Goal: Information Seeking & Learning: Find specific fact

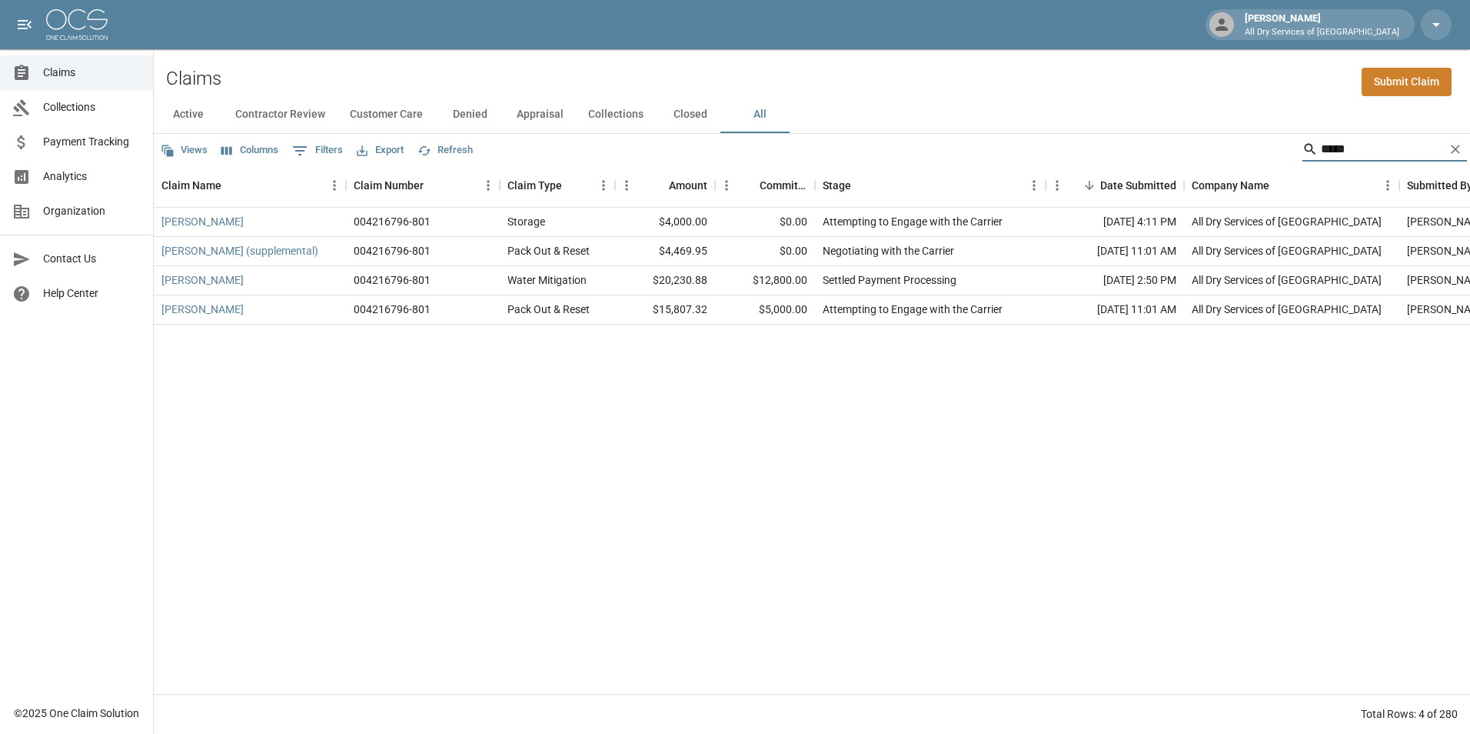
click at [1346, 153] on input "*****" at bounding box center [1382, 149] width 123 height 25
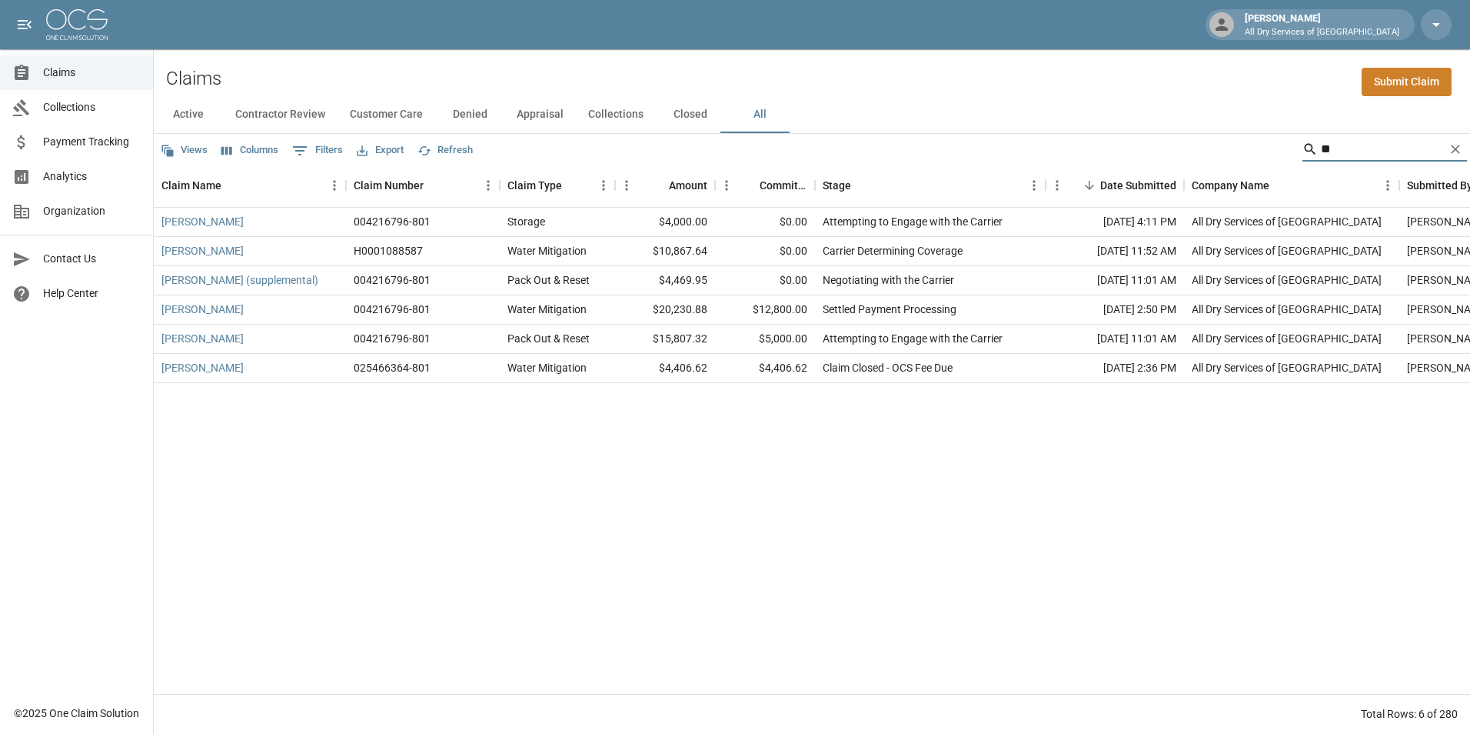
type input "*"
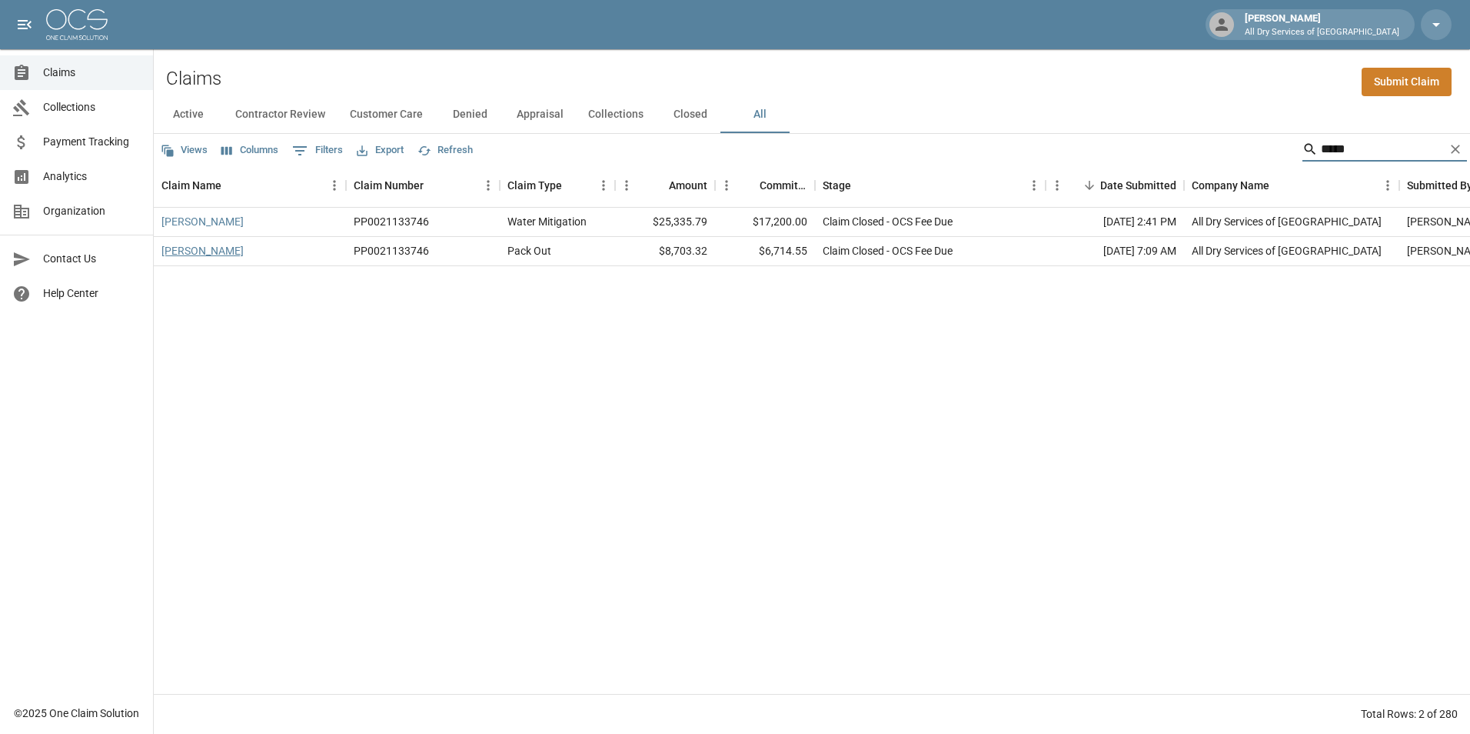
type input "*****"
click at [198, 253] on link "[PERSON_NAME]" at bounding box center [202, 250] width 82 height 15
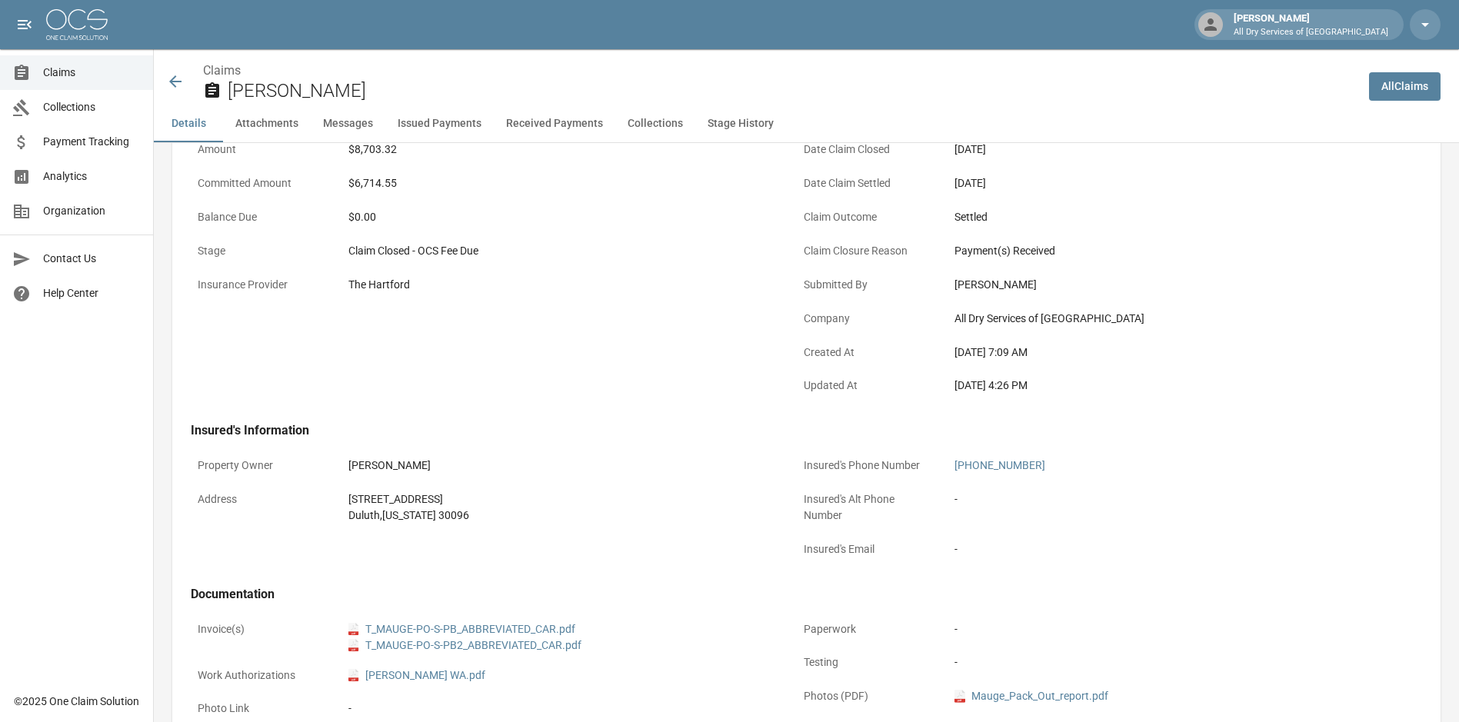
scroll to position [461, 0]
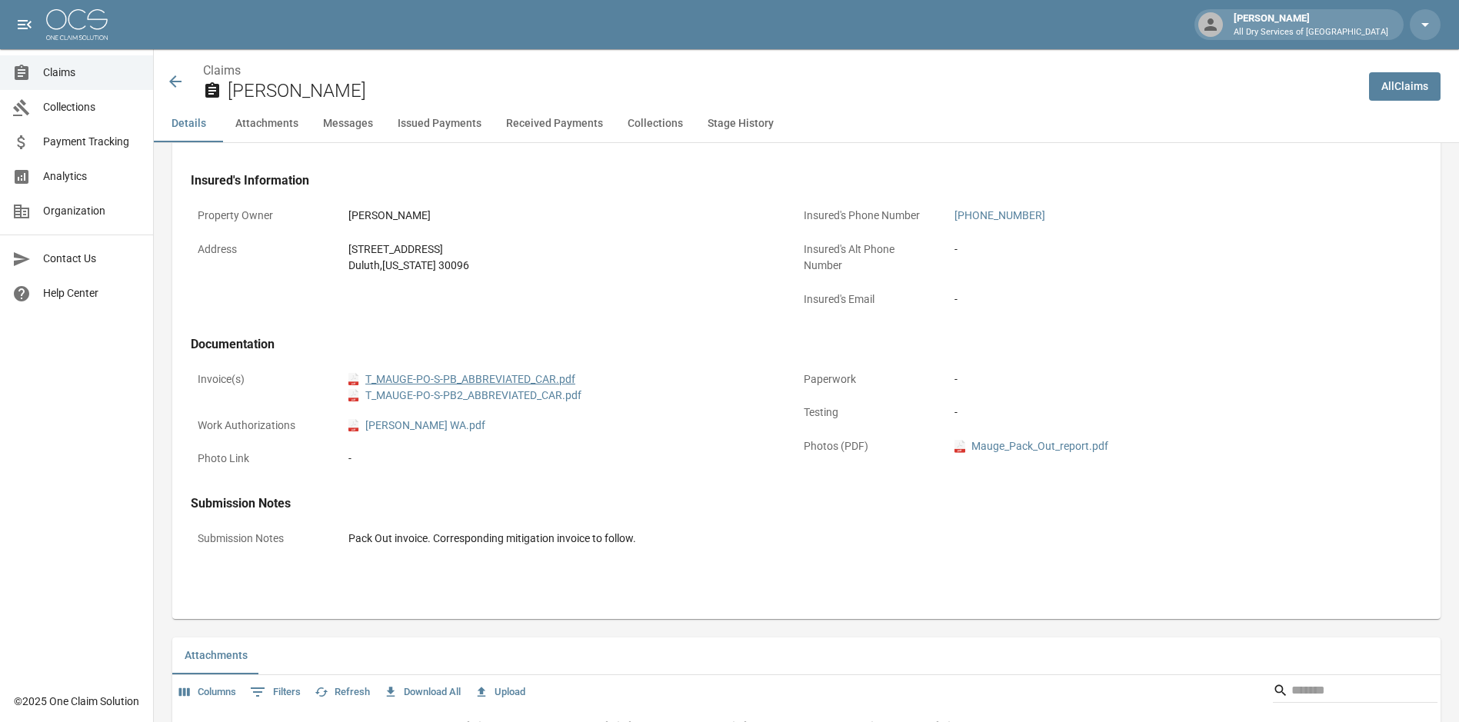
click at [524, 371] on link "pdf T_MAUGE-PO-S-PB_ABBREVIATED_CAR.pdf" at bounding box center [461, 379] width 227 height 16
click at [105, 62] on link "Claims" at bounding box center [76, 72] width 153 height 35
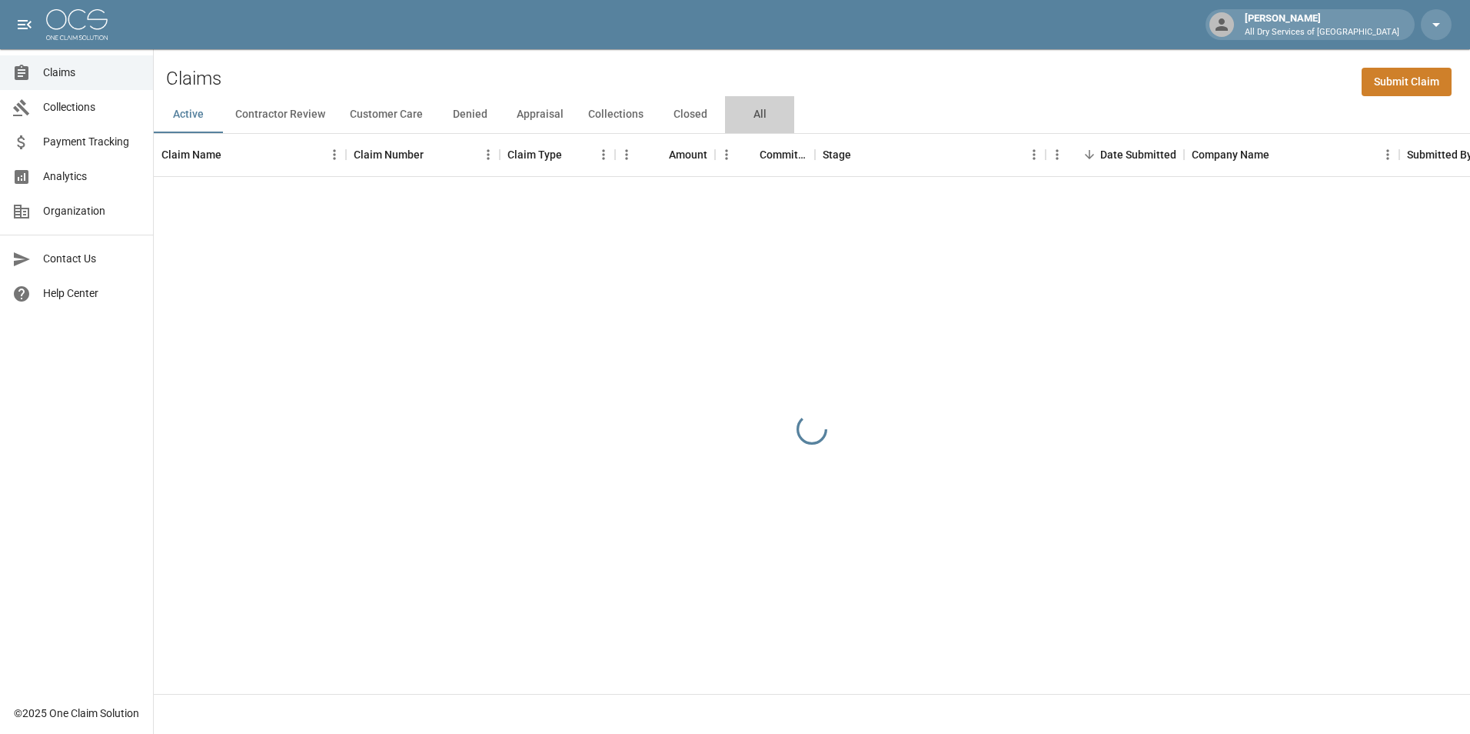
click at [754, 112] on button "All" at bounding box center [759, 114] width 69 height 37
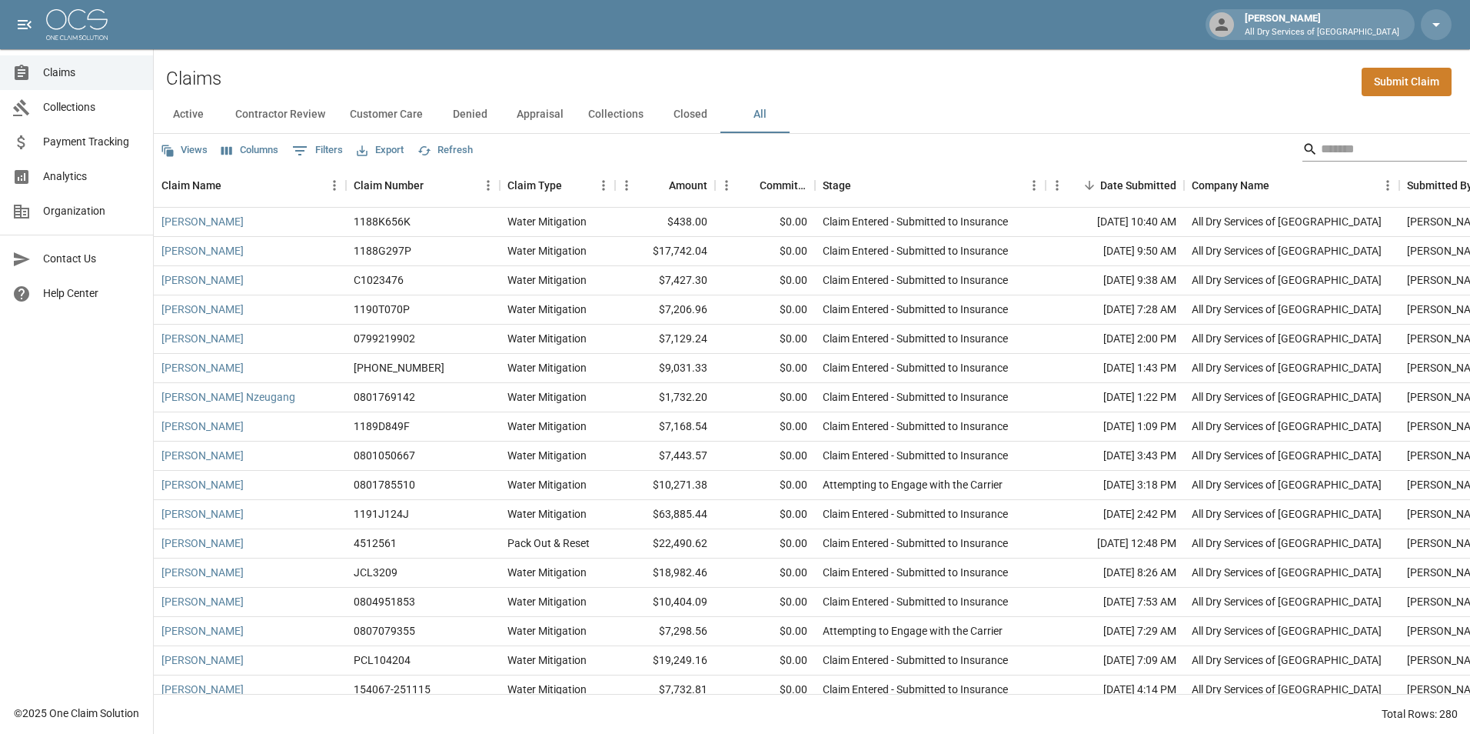
click at [1336, 151] on input "Search" at bounding box center [1382, 149] width 123 height 25
click at [1329, 155] on input "Search" at bounding box center [1382, 149] width 123 height 25
type input "*****"
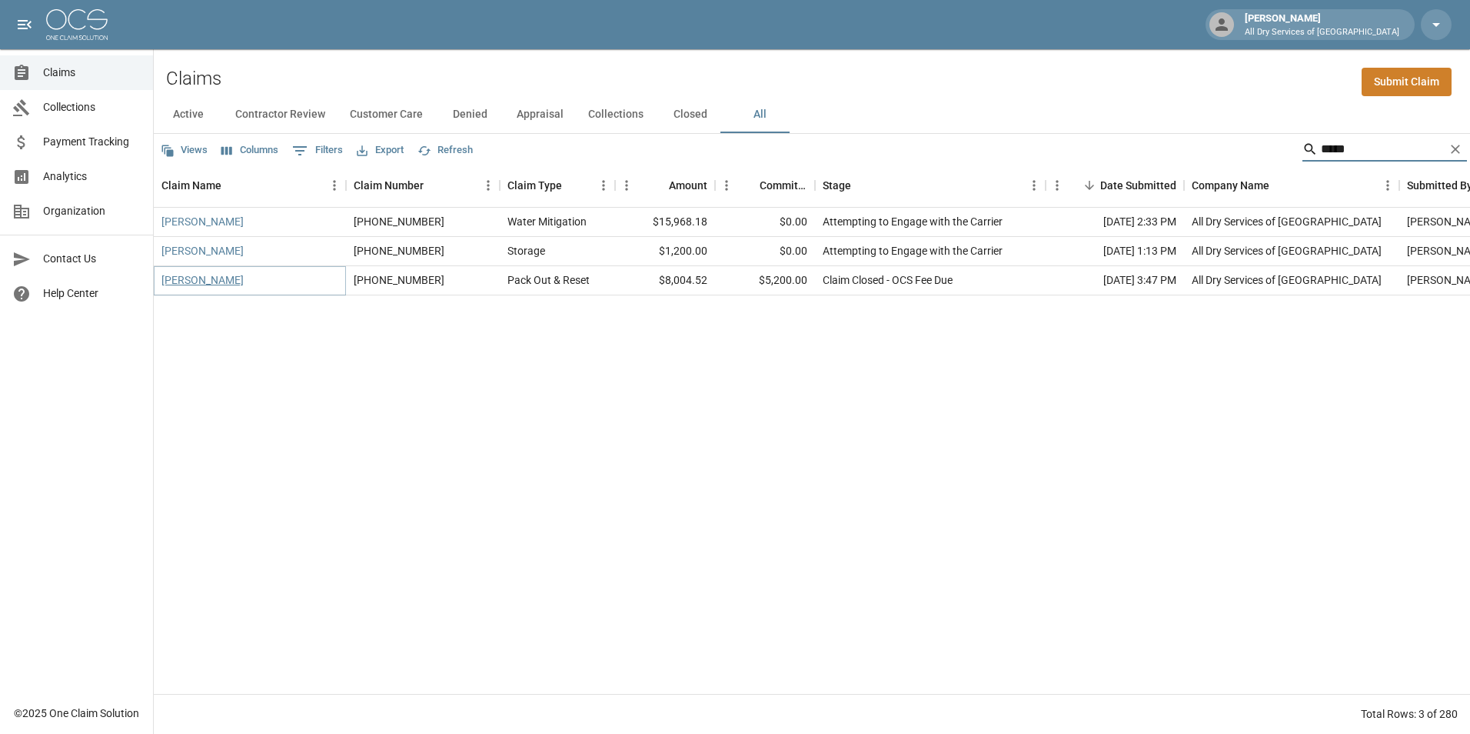
click at [181, 280] on link "[PERSON_NAME]" at bounding box center [202, 279] width 82 height 15
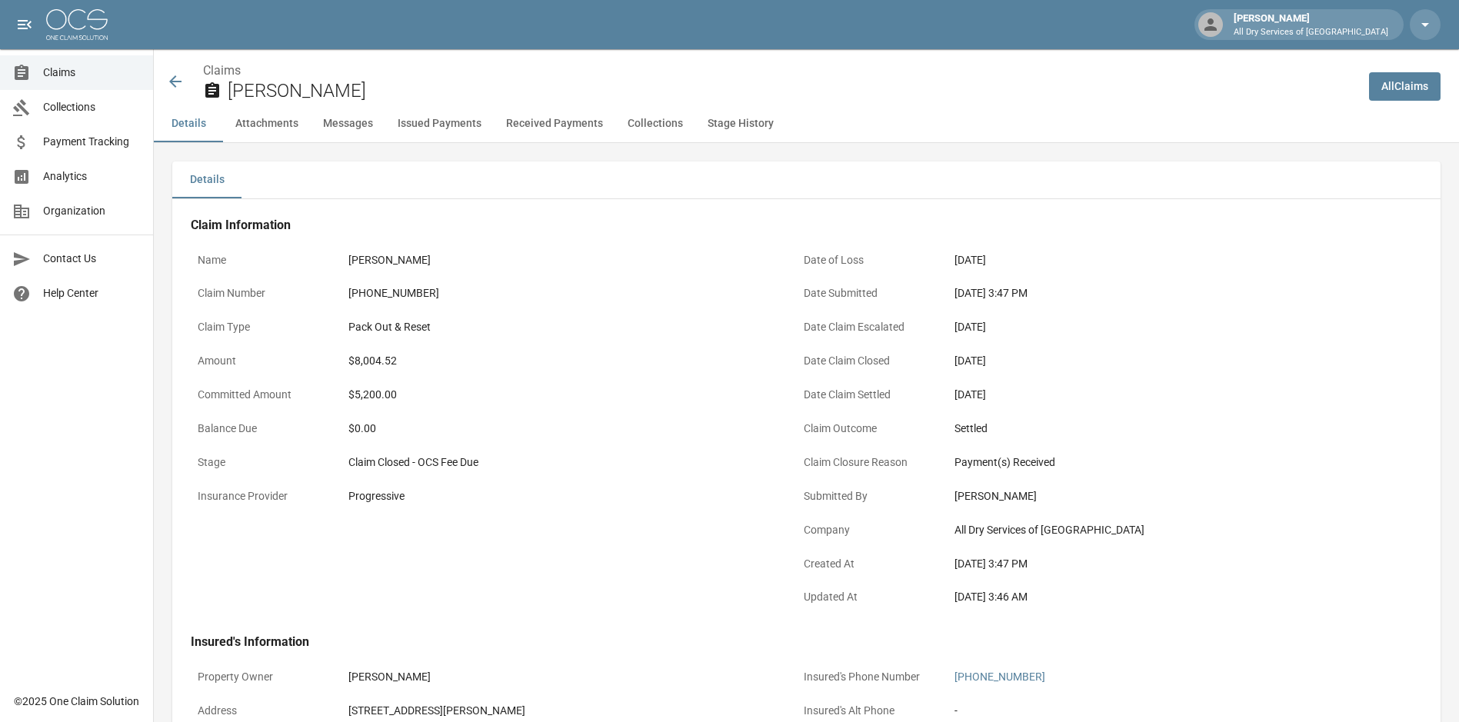
click at [121, 68] on span "Claims" at bounding box center [92, 73] width 98 height 16
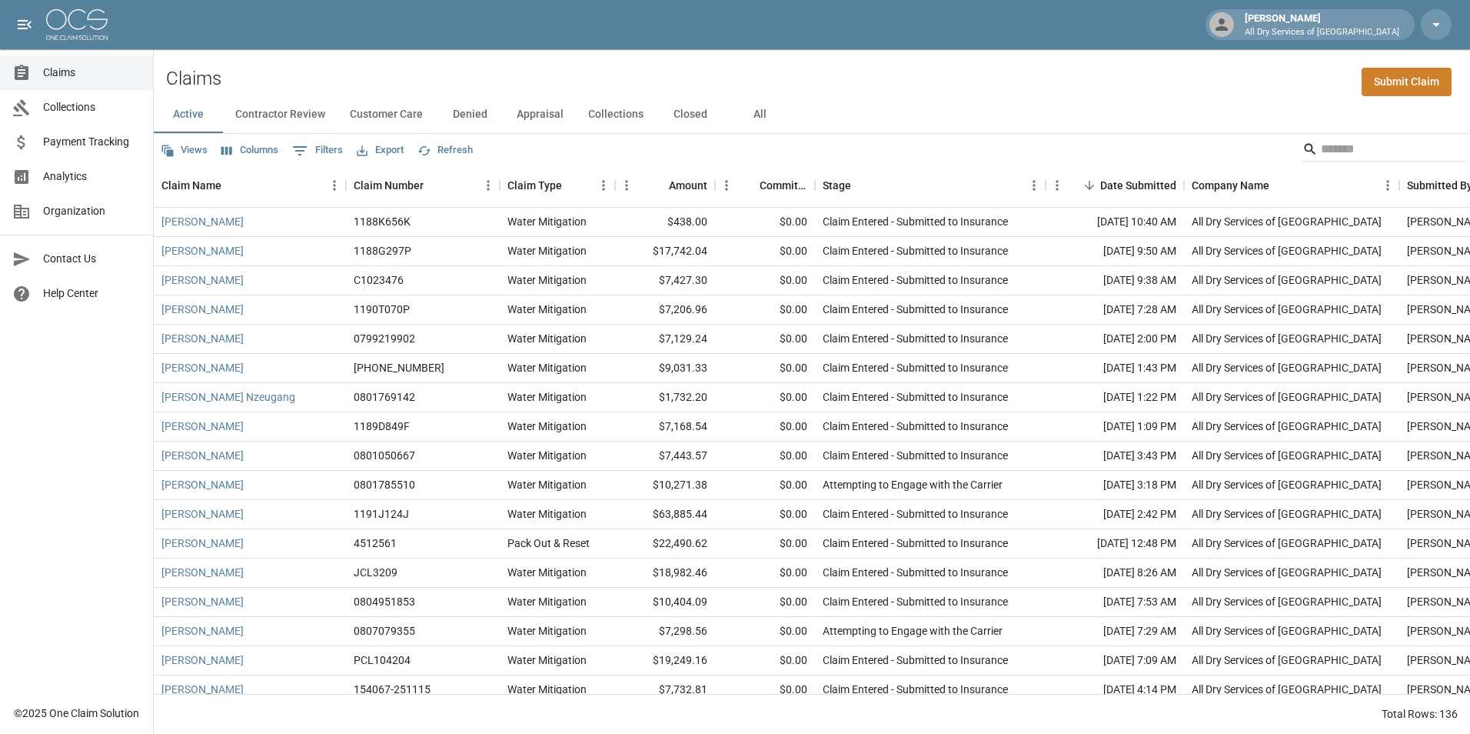
click at [754, 106] on button "All" at bounding box center [759, 114] width 69 height 37
click at [1370, 154] on input "Search" at bounding box center [1382, 149] width 123 height 25
type input "*****"
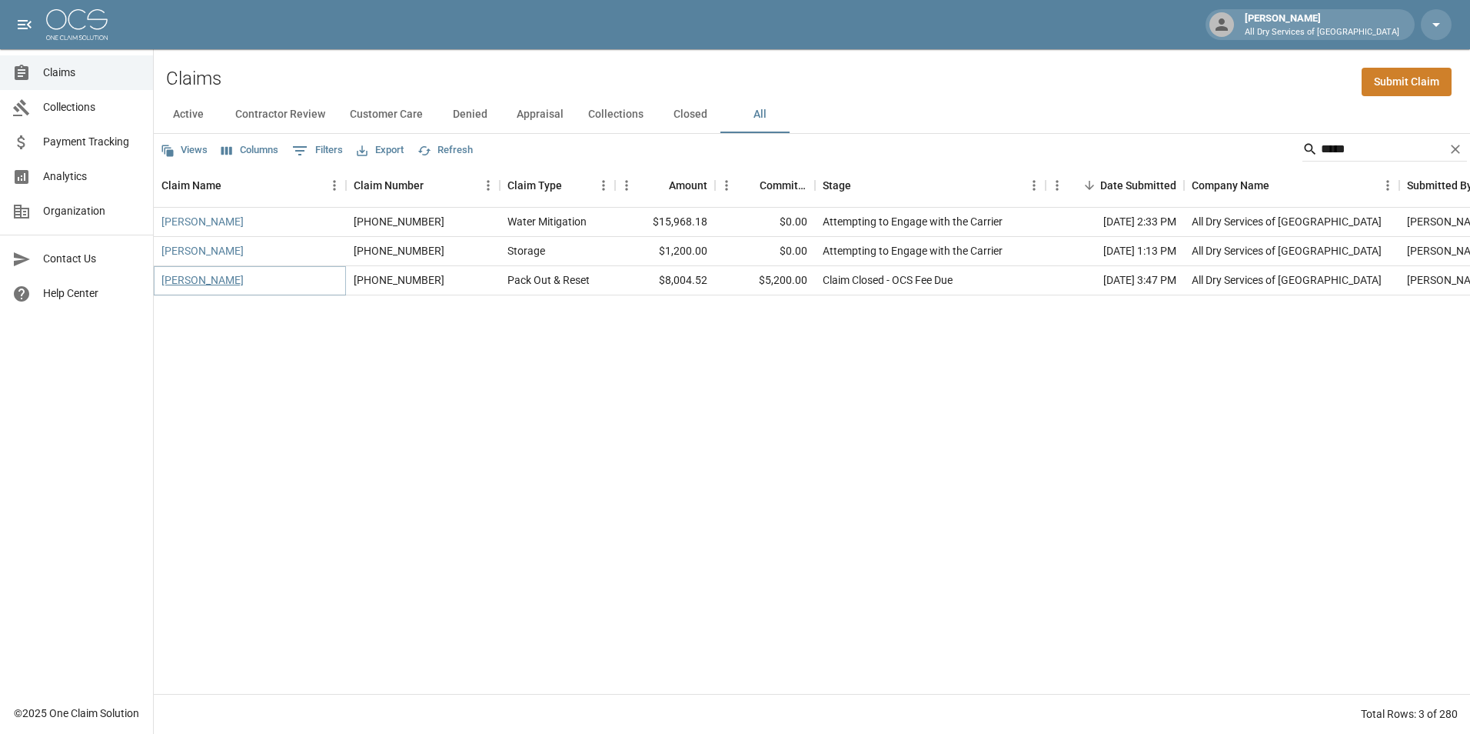
click at [190, 283] on link "[PERSON_NAME]" at bounding box center [202, 279] width 82 height 15
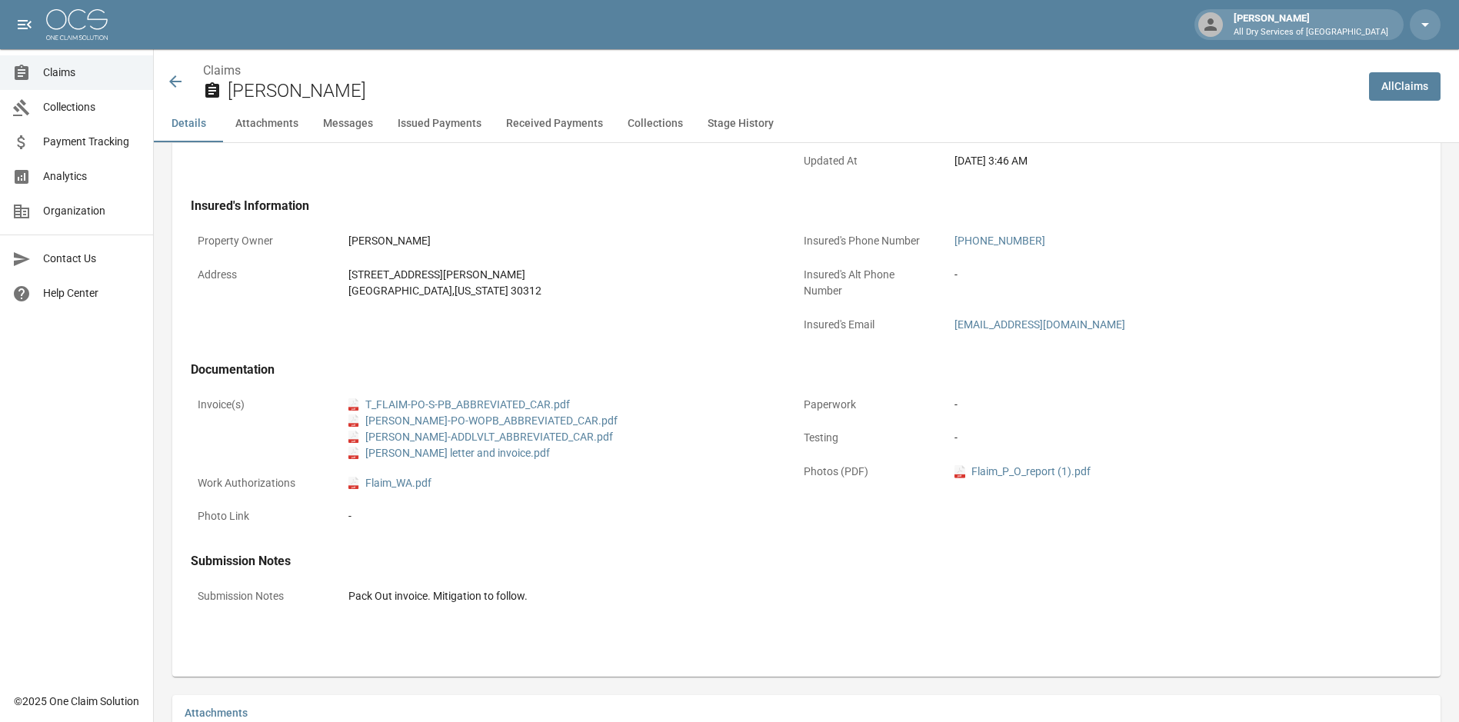
scroll to position [538, 0]
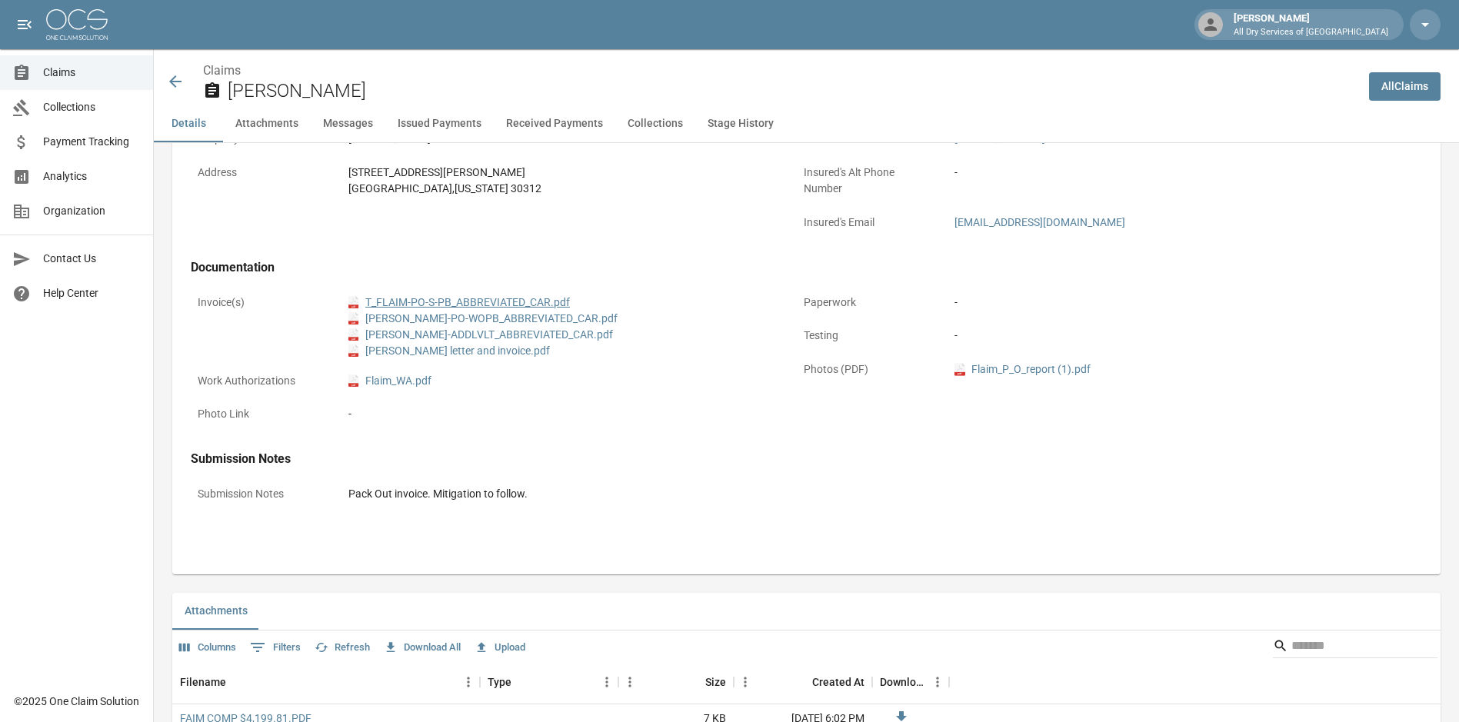
click at [517, 301] on link "pdf T_FLAIM-PO-S-PB_ABBREVIATED_CAR.pdf" at bounding box center [458, 302] width 221 height 16
click at [451, 338] on link "pdf [PERSON_NAME]-ADDLVLT_ABBREVIATED_CAR.pdf" at bounding box center [480, 335] width 265 height 16
click at [46, 78] on span "Claims" at bounding box center [92, 73] width 98 height 16
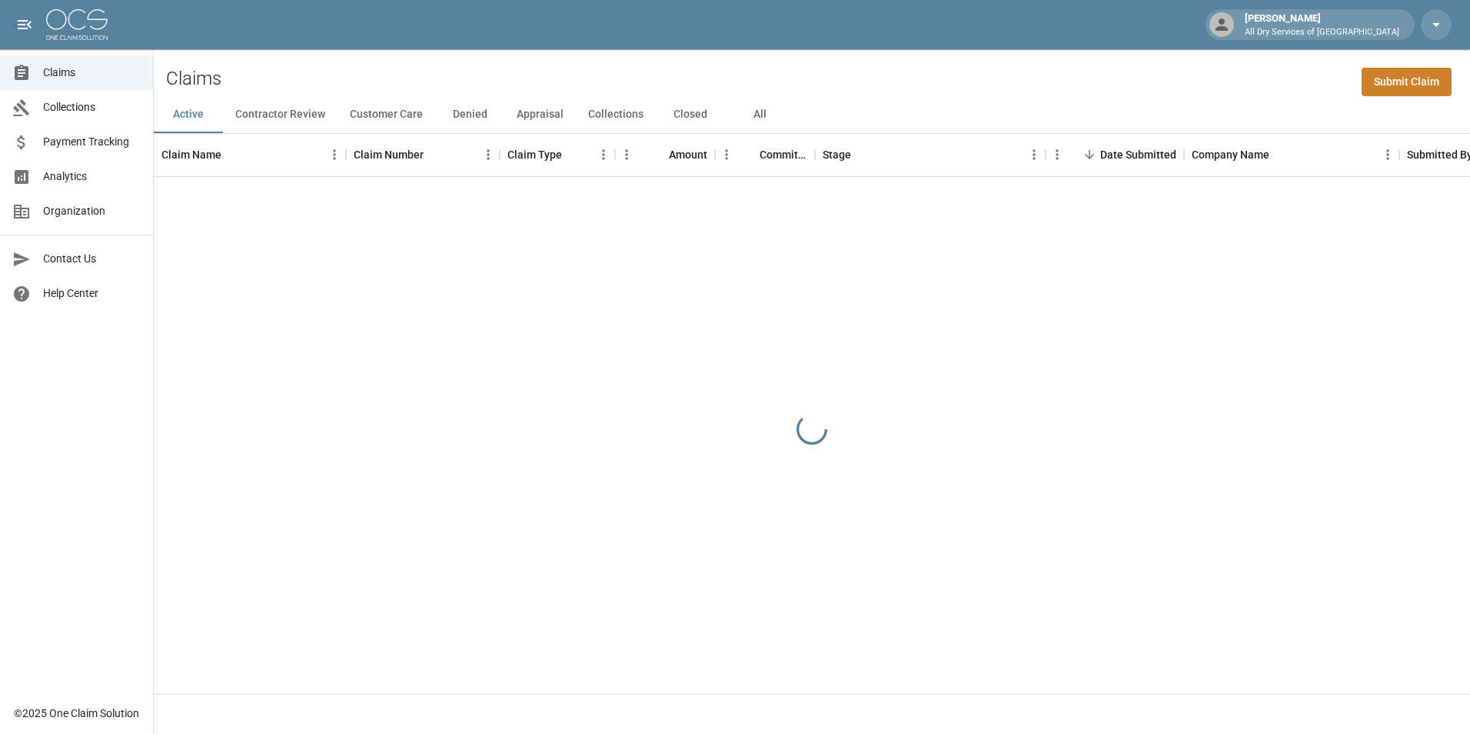
click at [756, 112] on button "All" at bounding box center [759, 114] width 69 height 37
